Goal: Task Accomplishment & Management: Complete application form

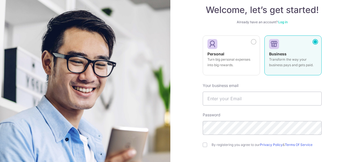
scroll to position [24, 0]
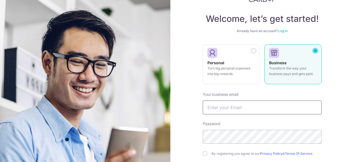
click at [219, 109] on input "text" at bounding box center [262, 107] width 119 height 14
type input "[EMAIL_ADDRESS][DOMAIN_NAME]"
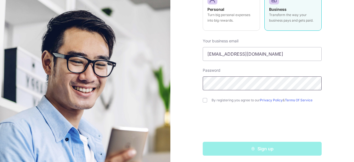
scroll to position [79, 0]
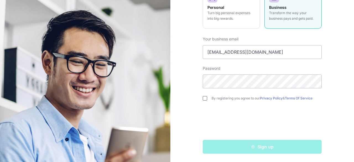
click at [205, 98] on input "checkbox" at bounding box center [205, 98] width 4 height 4
checkbox input "true"
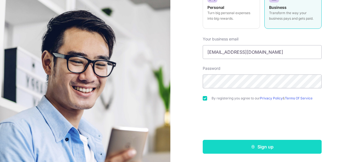
click at [257, 145] on button "Sign up" at bounding box center [262, 147] width 119 height 14
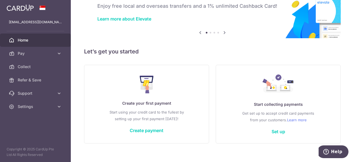
scroll to position [40, 0]
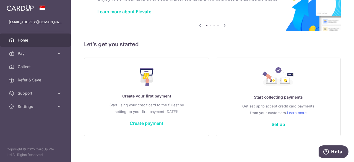
click at [151, 124] on link "Create payment" at bounding box center [147, 123] width 34 height 6
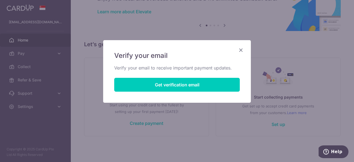
click at [241, 50] on icon "Close" at bounding box center [241, 49] width 7 height 7
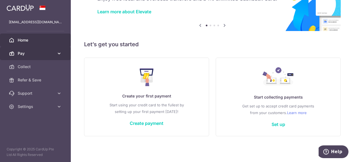
click at [35, 54] on span "Pay" at bounding box center [36, 54] width 36 height 6
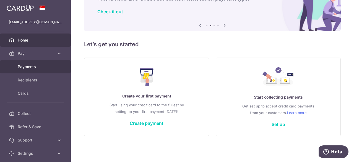
click at [34, 68] on span "Payments" at bounding box center [36, 67] width 36 height 6
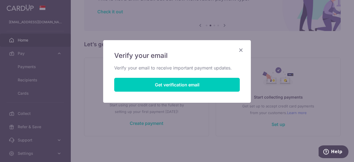
click at [245, 50] on div "Verify your email Verify your email to receive important payment updates. Get v…" at bounding box center [177, 71] width 148 height 62
click at [241, 49] on icon "Close" at bounding box center [241, 49] width 7 height 7
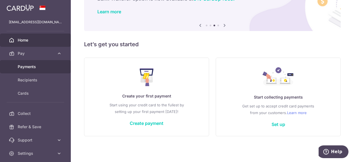
click at [29, 66] on span "Payments" at bounding box center [36, 67] width 36 height 6
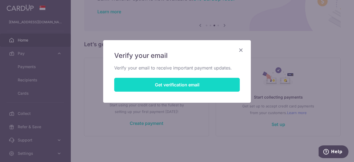
click at [155, 87] on button "Get verification email" at bounding box center [177, 85] width 126 height 14
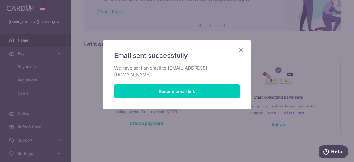
click at [241, 50] on icon "Close" at bounding box center [241, 49] width 7 height 7
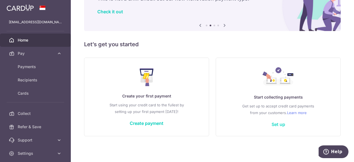
click at [279, 124] on link "Set up" at bounding box center [279, 124] width 14 height 6
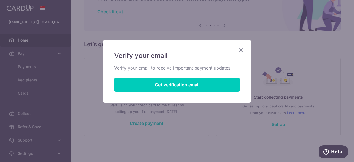
click at [241, 50] on icon "Close" at bounding box center [241, 49] width 7 height 7
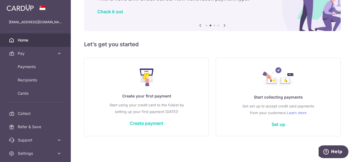
click at [23, 39] on span "Home" at bounding box center [36, 40] width 36 height 6
